Goal: Find contact information: Find contact information

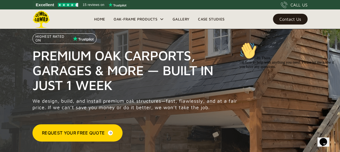
scroll to position [4, 0]
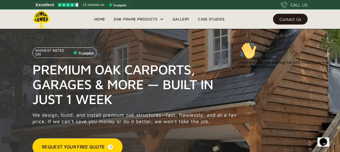
click at [103, 21] on link "Home" at bounding box center [99, 19] width 19 height 8
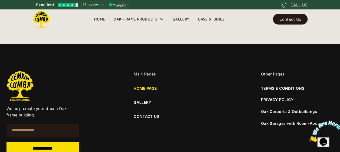
scroll to position [1999, 0]
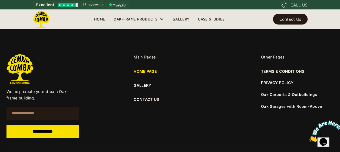
click at [144, 97] on link "CONTACT US" at bounding box center [170, 100] width 72 height 6
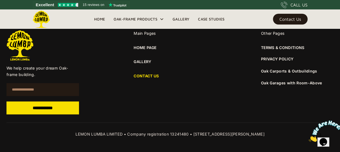
scroll to position [441, 0]
